Goal: Navigation & Orientation: Go to known website

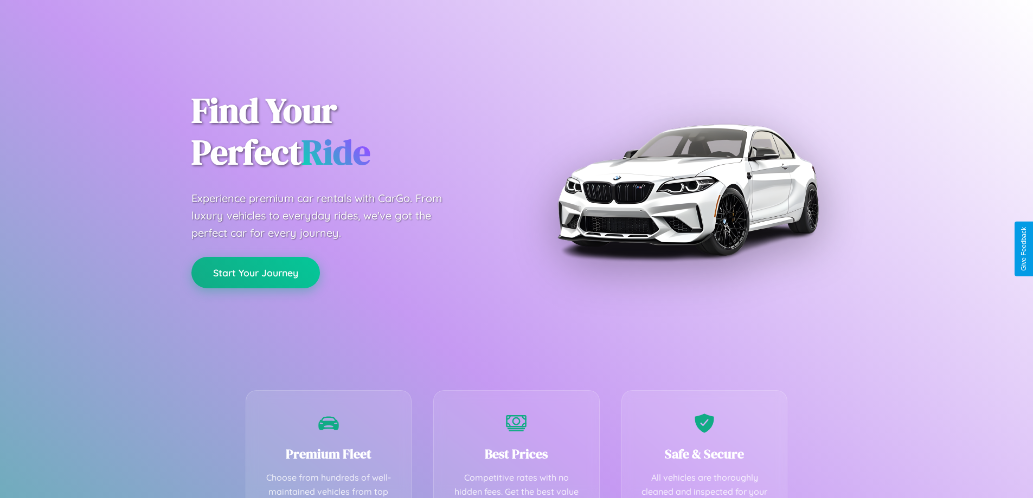
click at [255, 273] on button "Start Your Journey" at bounding box center [255, 272] width 129 height 31
click at [255, 272] on button "Start Your Journey" at bounding box center [255, 272] width 129 height 31
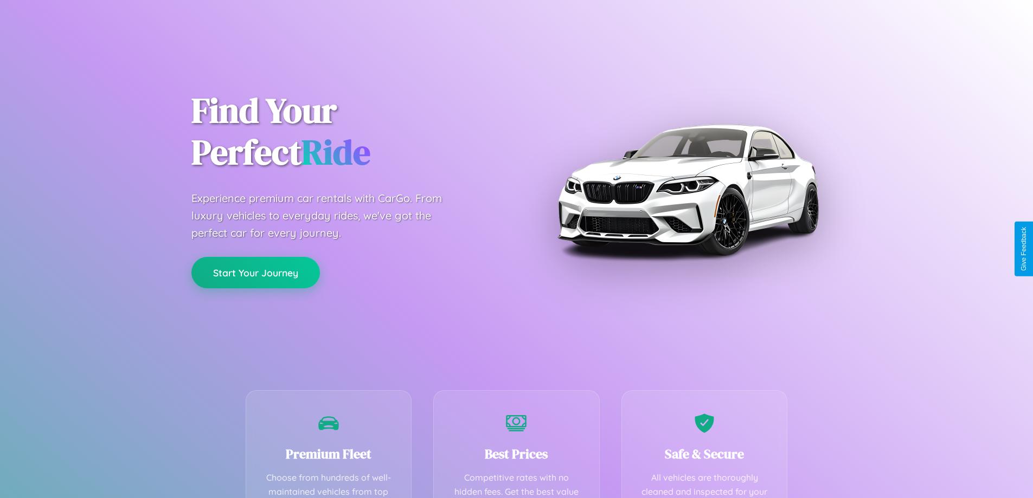
click at [255, 272] on button "Start Your Journey" at bounding box center [255, 272] width 129 height 31
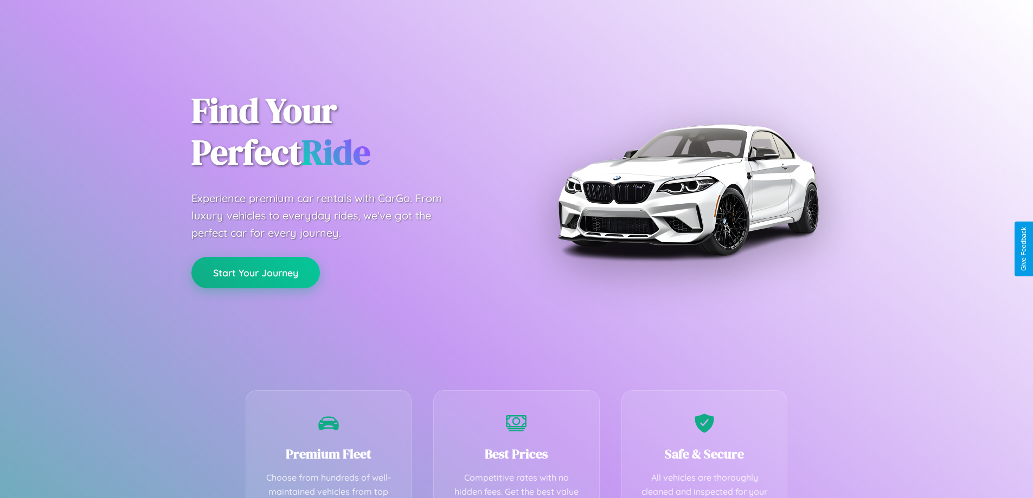
click at [255, 272] on button "Start Your Journey" at bounding box center [255, 272] width 129 height 31
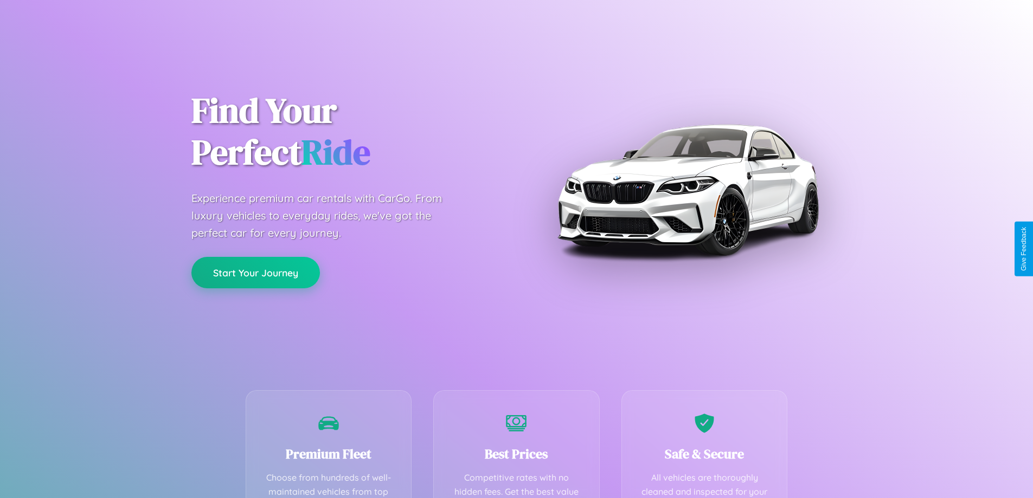
click at [255, 272] on button "Start Your Journey" at bounding box center [255, 272] width 129 height 31
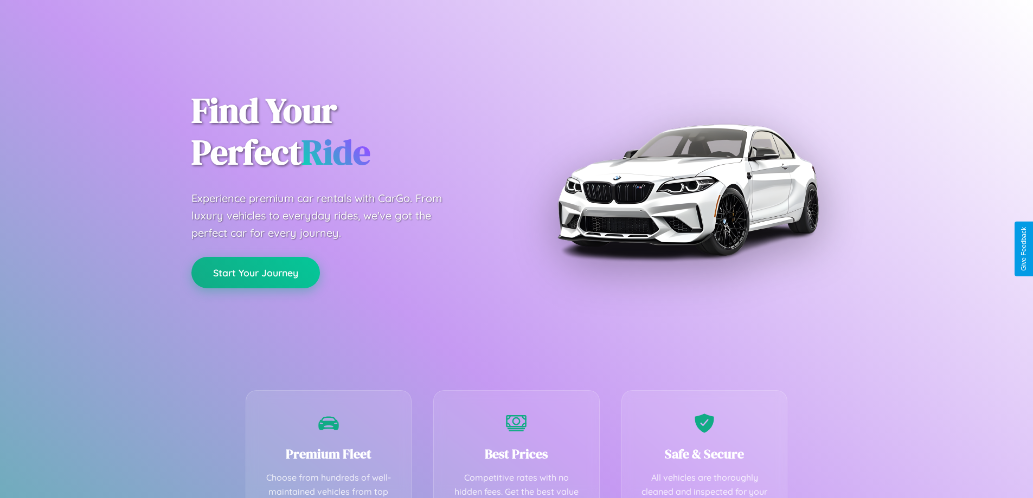
click at [255, 272] on button "Start Your Journey" at bounding box center [255, 272] width 129 height 31
